Goal: Information Seeking & Learning: Find specific fact

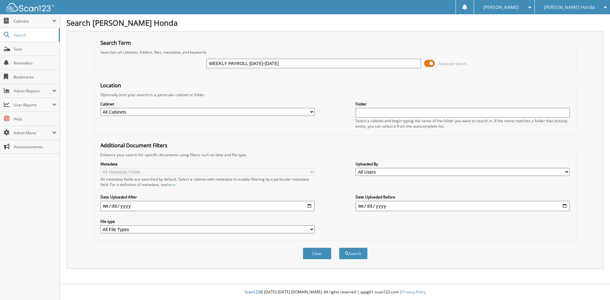
type input "WEEKLY PAYROLL [DATE]-[DATE]"
click at [375, 87] on fieldset "Location Optionally limit your search to a particular cabinet or folder Cabinet…" at bounding box center [335, 109] width 483 height 54
click at [353, 249] on button "Search" at bounding box center [353, 254] width 29 height 12
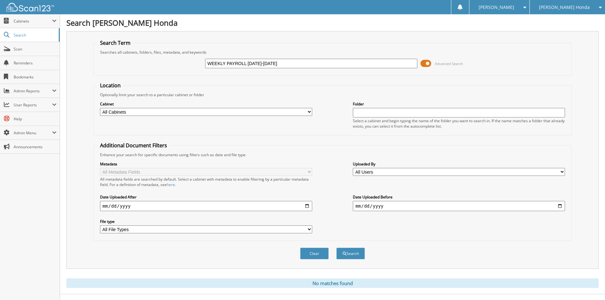
click at [259, 62] on input "WEEKLY PAYROLL [DATE]-[DATE]" at bounding box center [311, 64] width 212 height 10
click at [274, 65] on input "WEEKLY PAYROLL [DATE]-[DATE]" at bounding box center [311, 64] width 212 height 10
type input "WEEKLY PAYROLL 9/3/25-9/9/225"
click at [355, 252] on button "Search" at bounding box center [350, 254] width 29 height 12
drag, startPoint x: 271, startPoint y: 65, endPoint x: 274, endPoint y: 64, distance: 3.8
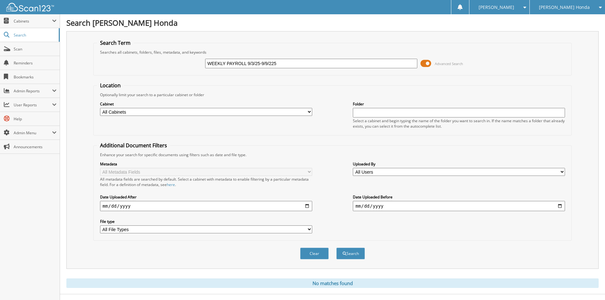
click at [271, 65] on input "WEEKLY PAYROLL 9/3/25-9/9/225" at bounding box center [311, 64] width 212 height 10
type input "WEEKLY PAYROLL 9/3/25-9/9/25"
click at [336, 248] on button "Search" at bounding box center [350, 254] width 29 height 12
click at [25, 17] on span "Cabinets" at bounding box center [30, 21] width 60 height 14
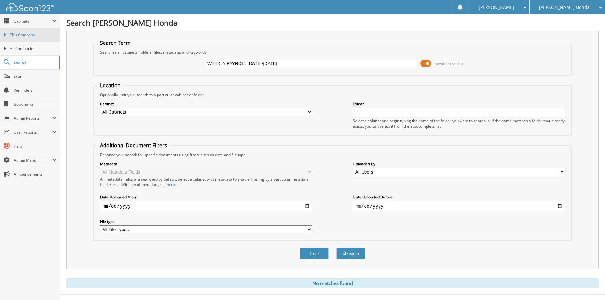
click at [30, 35] on span "This Company" at bounding box center [33, 35] width 47 height 6
